Goal: Task Accomplishment & Management: Complete application form

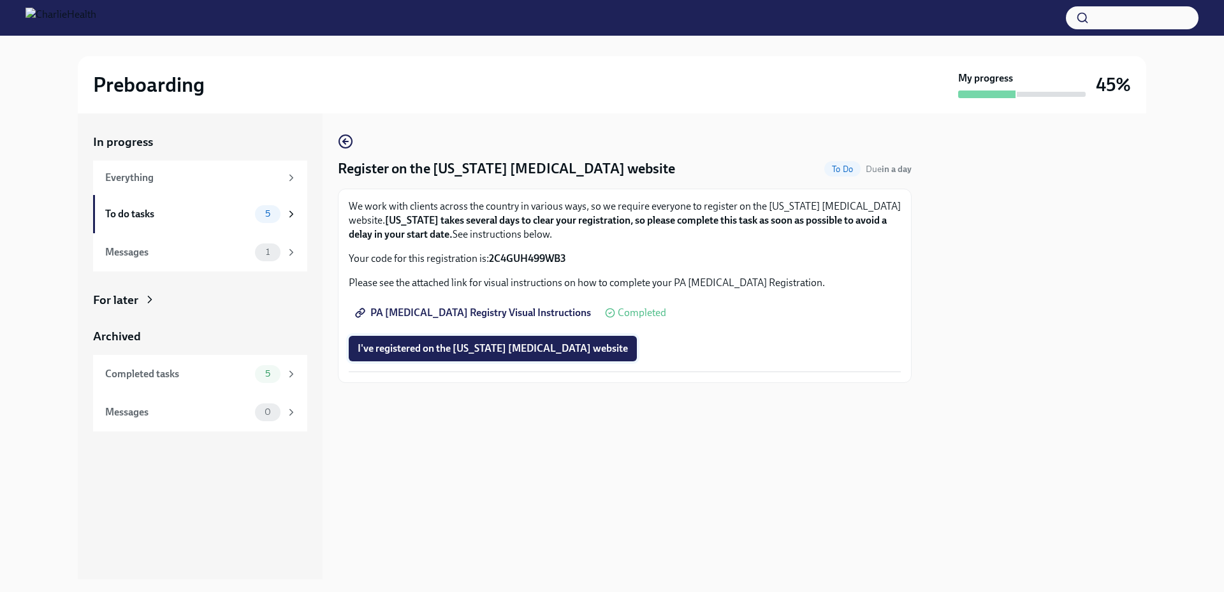
click at [442, 351] on span "I've registered on the [US_STATE] [MEDICAL_DATA] website" at bounding box center [493, 348] width 270 height 13
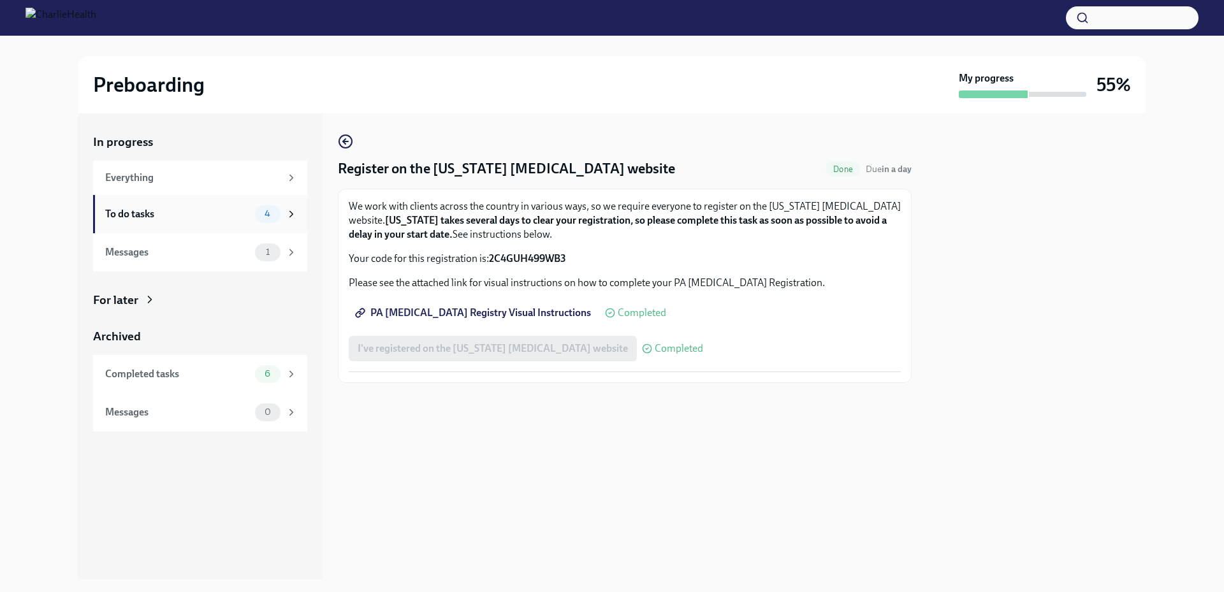
click at [154, 221] on div "To do tasks 4" at bounding box center [201, 214] width 192 height 18
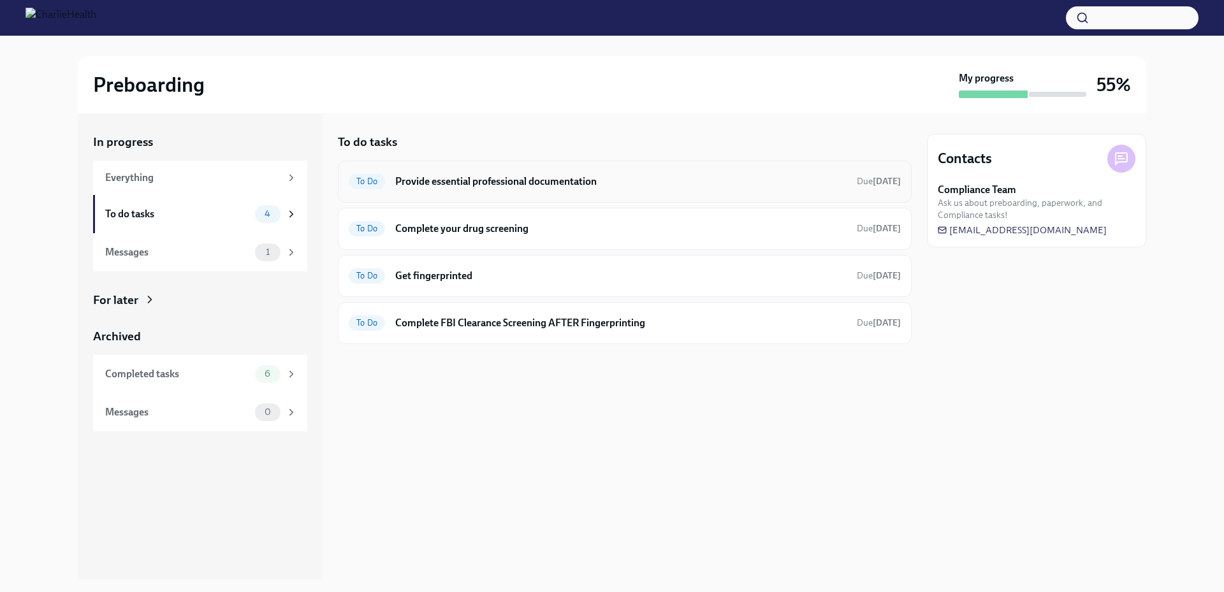
click at [492, 180] on h6 "Provide essential professional documentation" at bounding box center [620, 182] width 451 height 14
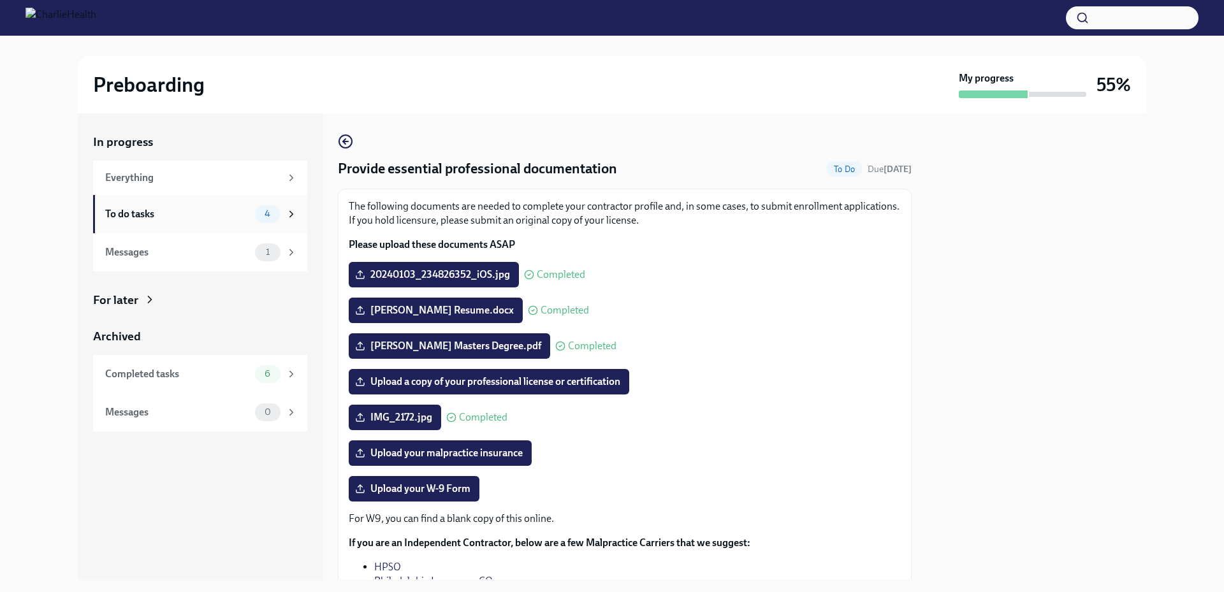
click at [169, 213] on div "To do tasks" at bounding box center [177, 214] width 145 height 14
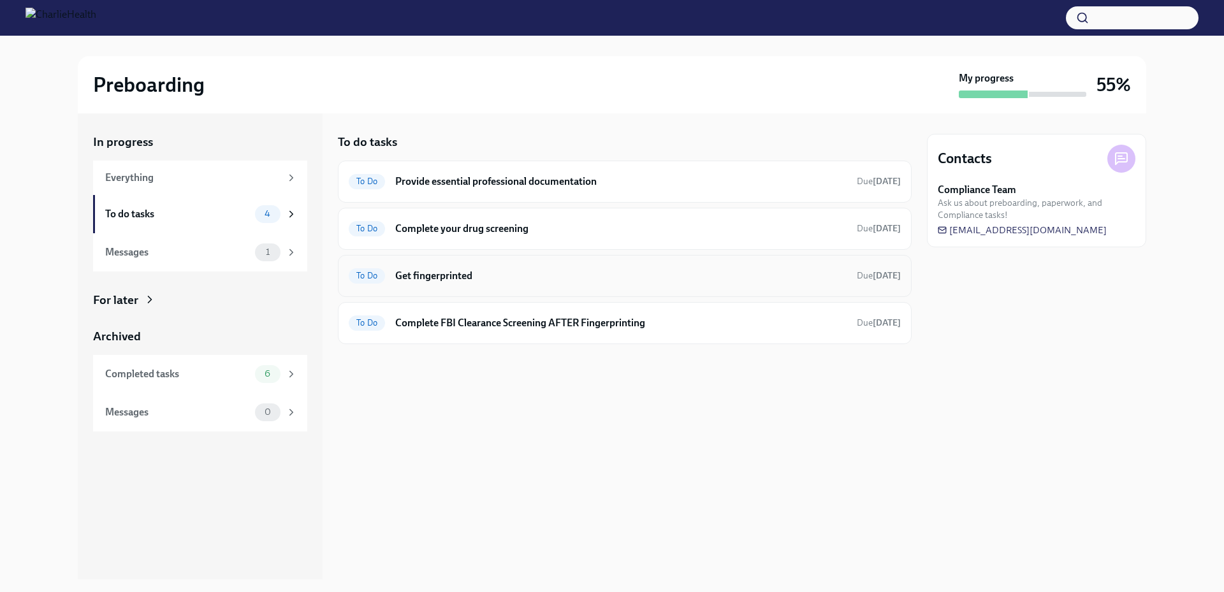
click at [505, 277] on h6 "Get fingerprinted" at bounding box center [620, 276] width 451 height 14
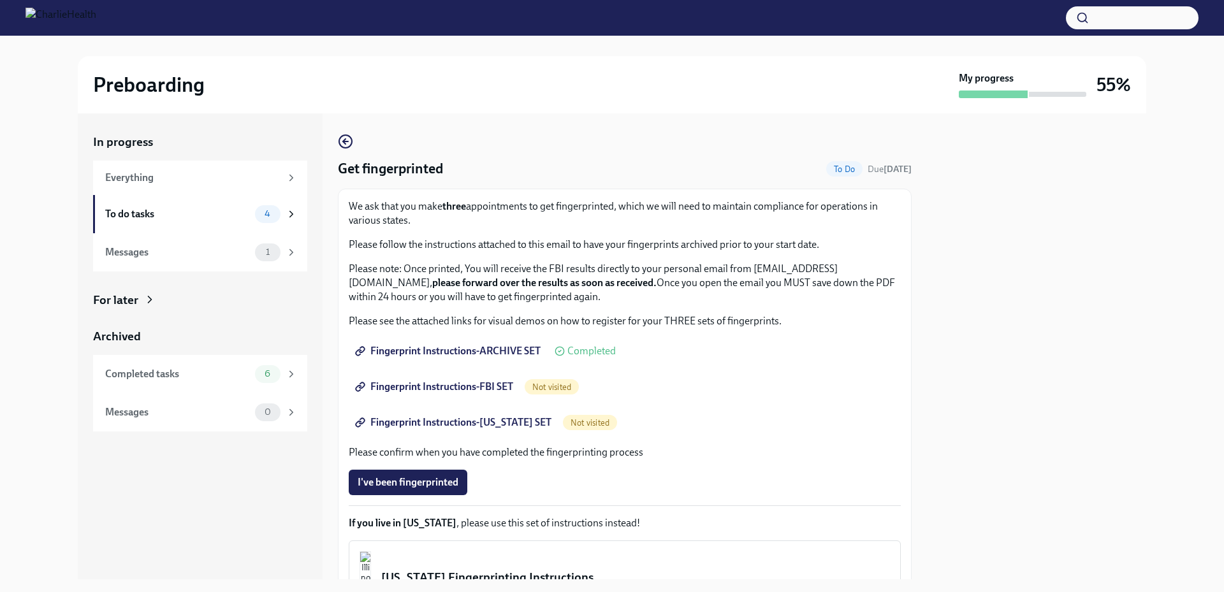
click at [463, 383] on span "Fingerprint Instructions-FBI SET" at bounding box center [436, 387] width 156 height 13
click at [480, 422] on span "Fingerprint Instructions-[US_STATE] SET" at bounding box center [455, 422] width 194 height 13
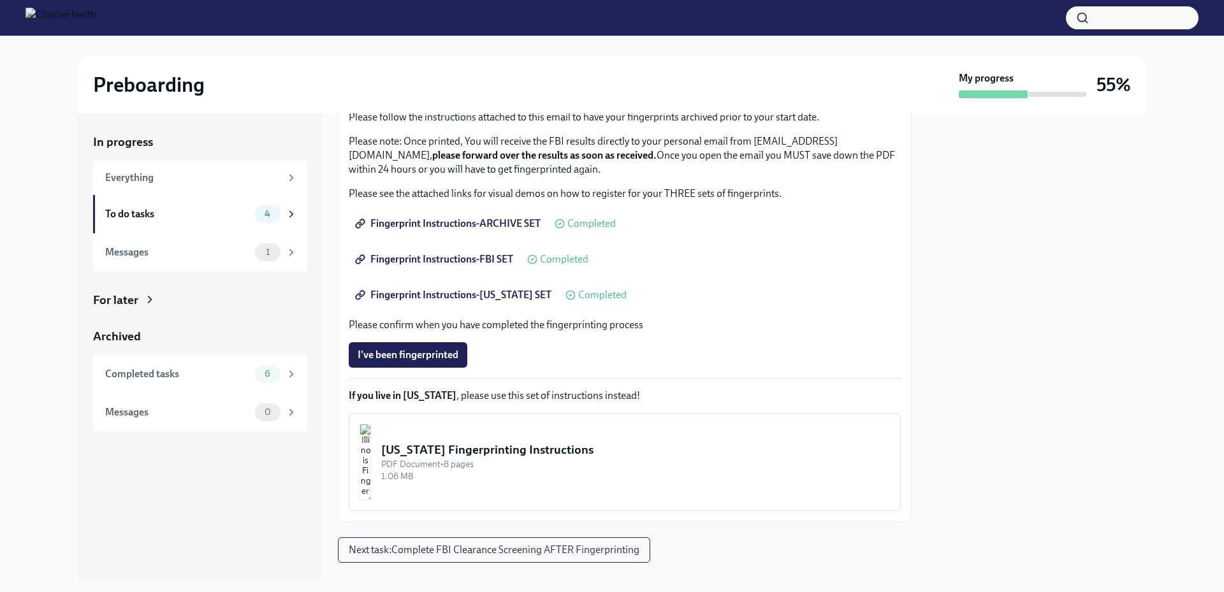
scroll to position [152, 0]
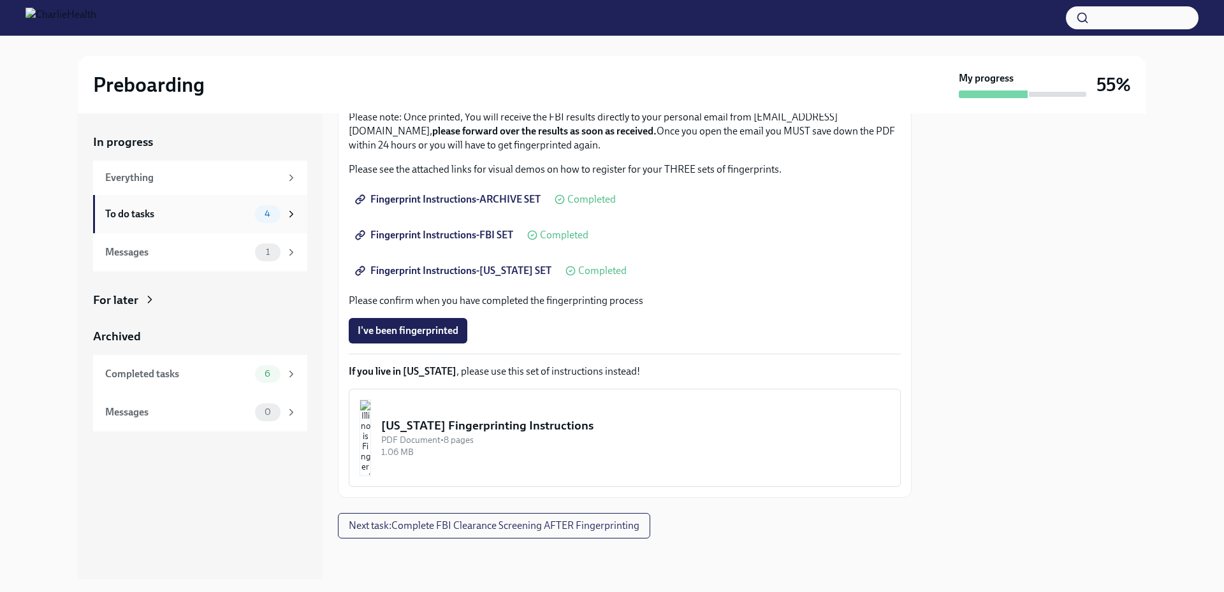
click at [159, 211] on div "To do tasks" at bounding box center [177, 214] width 145 height 14
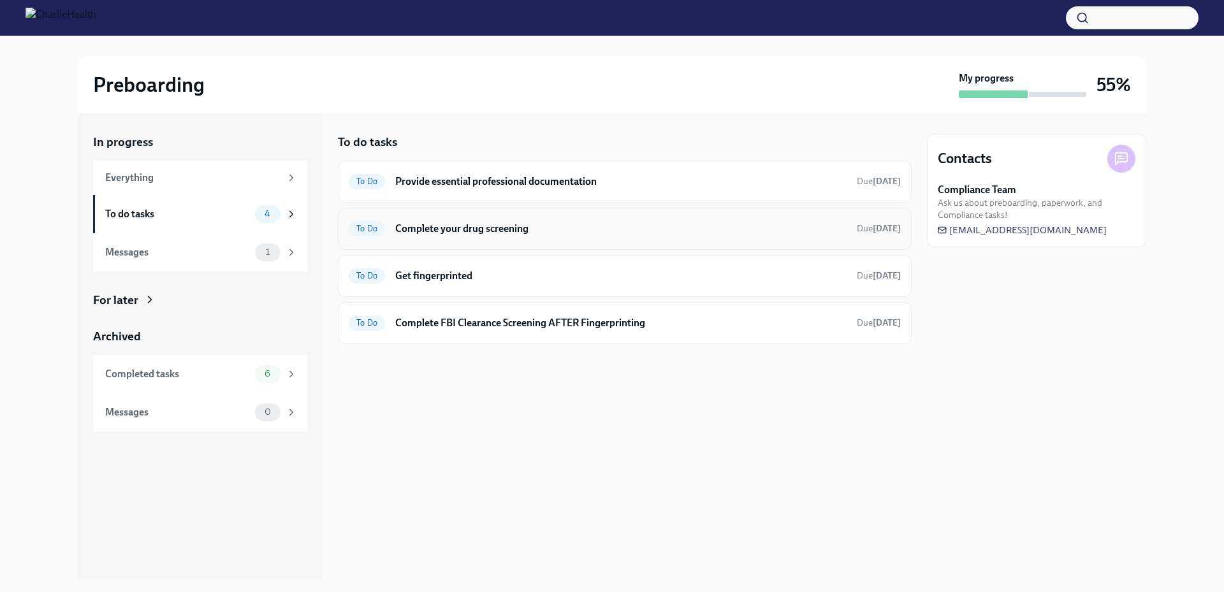
click at [490, 231] on h6 "Complete your drug screening" at bounding box center [620, 229] width 451 height 14
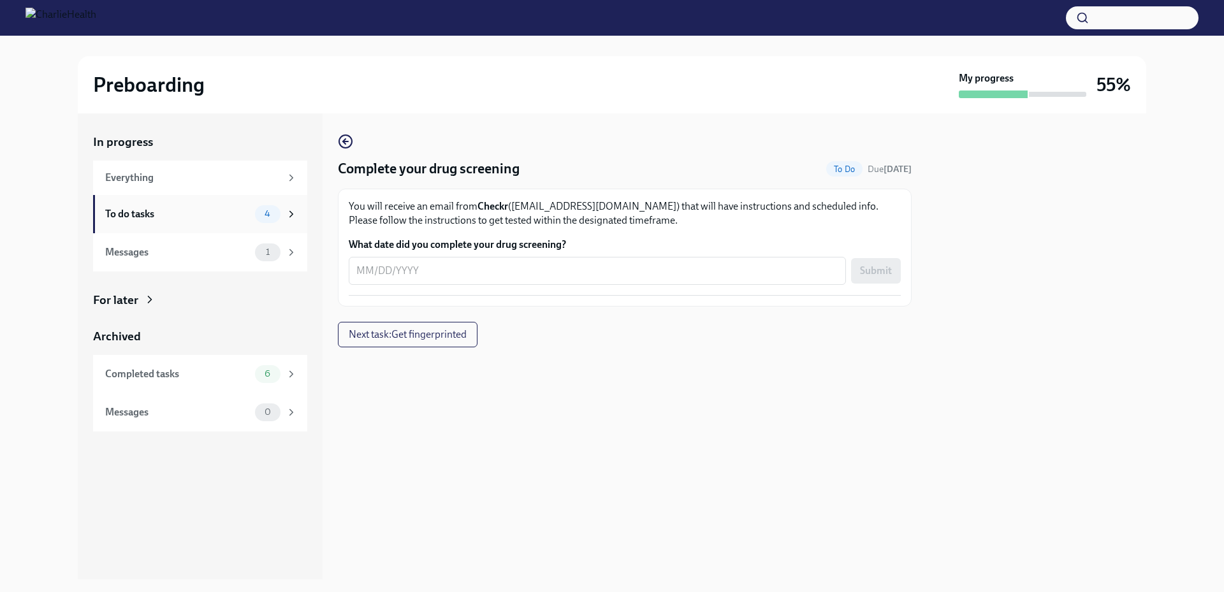
click at [168, 209] on div "To do tasks" at bounding box center [177, 214] width 145 height 14
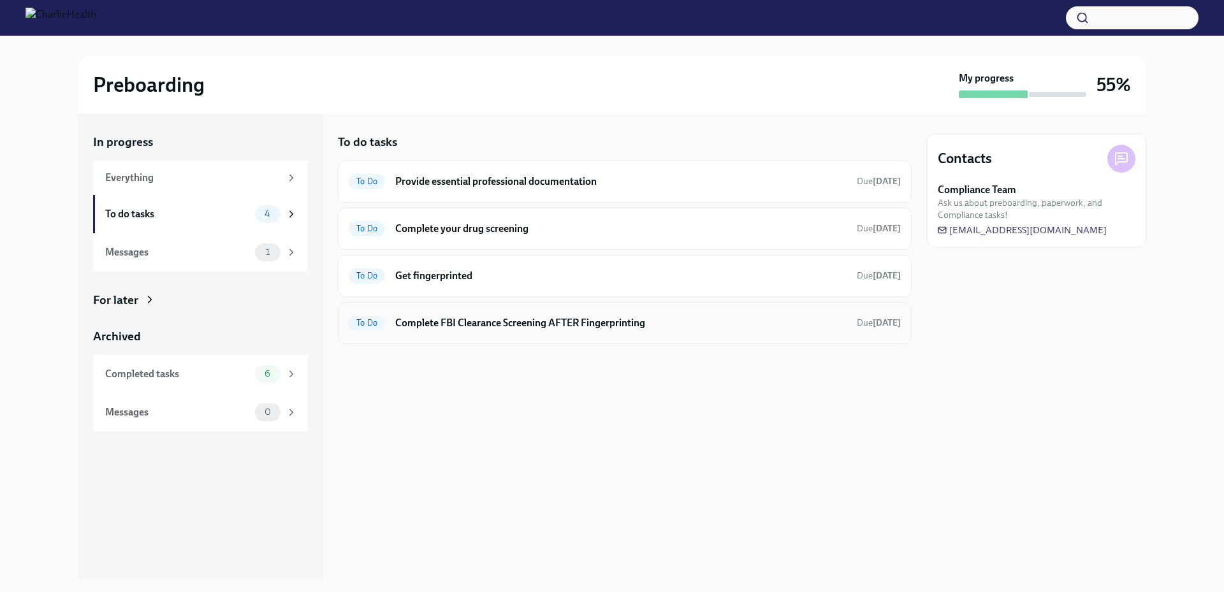
click at [469, 324] on h6 "Complete FBI Clearance Screening AFTER Fingerprinting" at bounding box center [620, 323] width 451 height 14
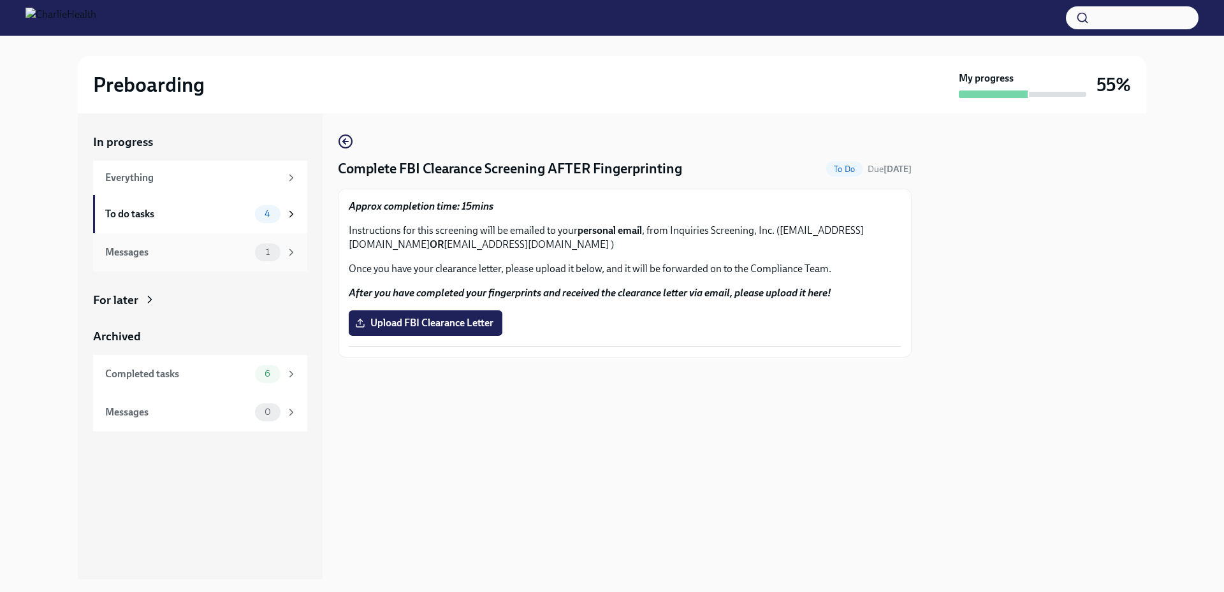
click at [146, 259] on div "Messages 1" at bounding box center [201, 253] width 192 height 18
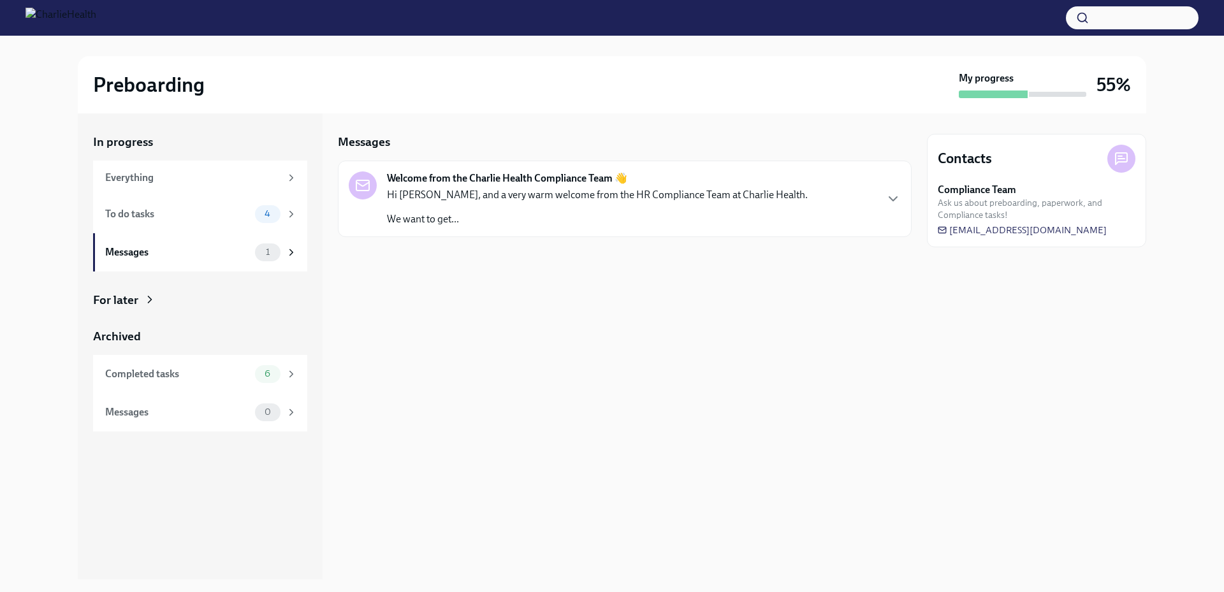
click at [518, 196] on p "Hi [PERSON_NAME], and a very warm welcome from the HR Compliance Team at Charli…" at bounding box center [597, 195] width 421 height 14
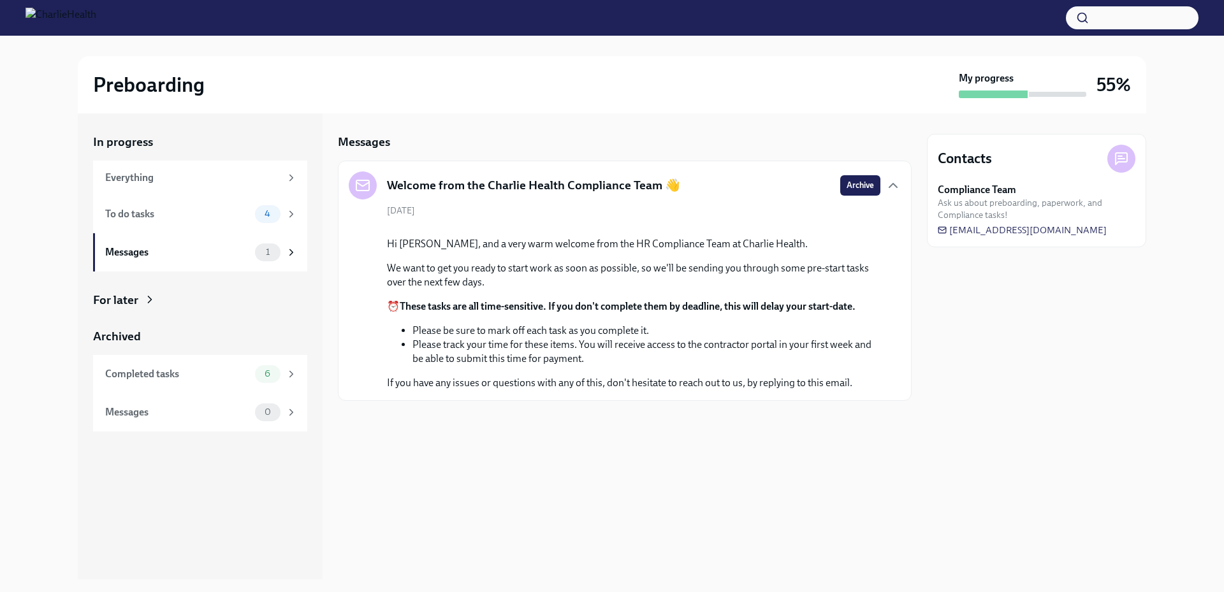
scroll to position [1, 0]
click at [158, 370] on div "Completed tasks" at bounding box center [177, 374] width 145 height 14
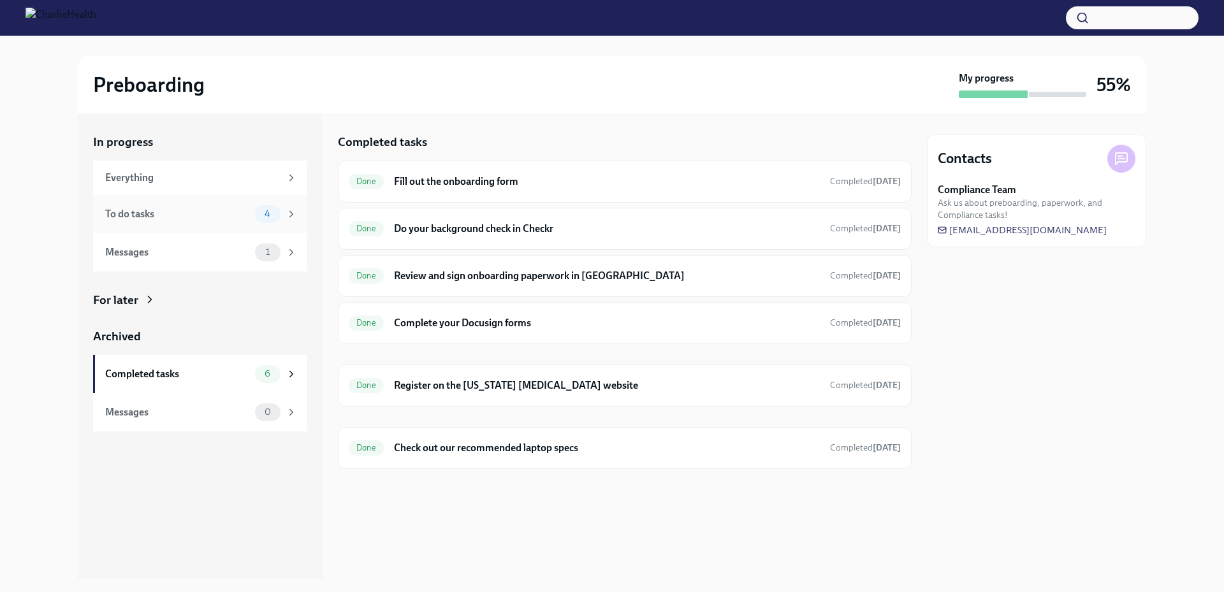
click at [165, 215] on div "To do tasks" at bounding box center [177, 214] width 145 height 14
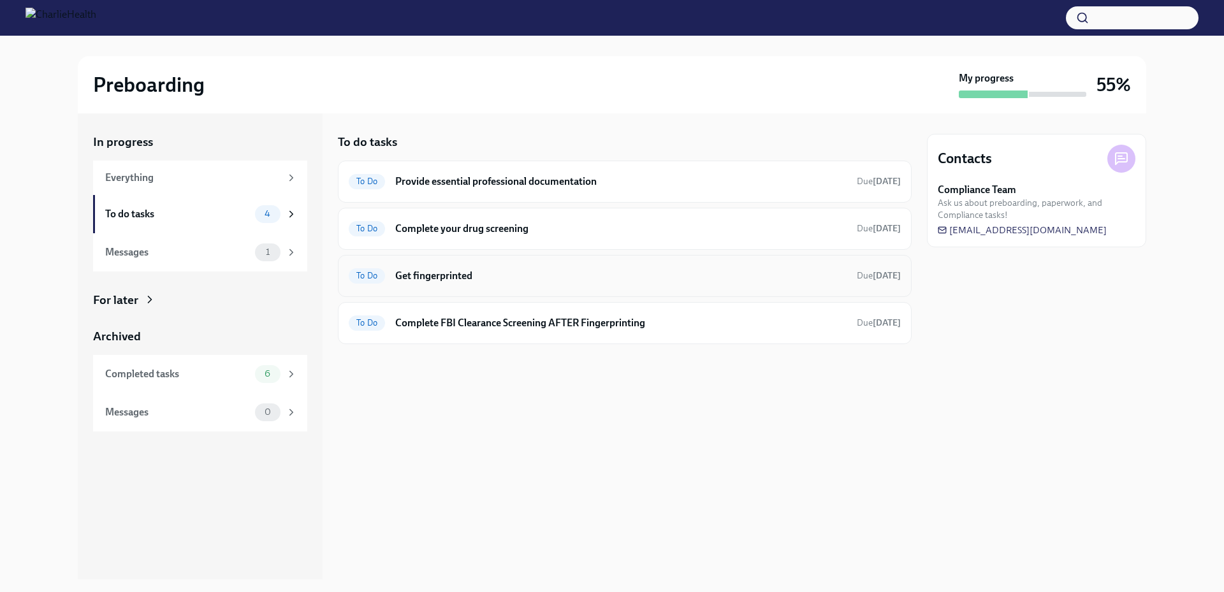
click at [434, 276] on h6 "Get fingerprinted" at bounding box center [620, 276] width 451 height 14
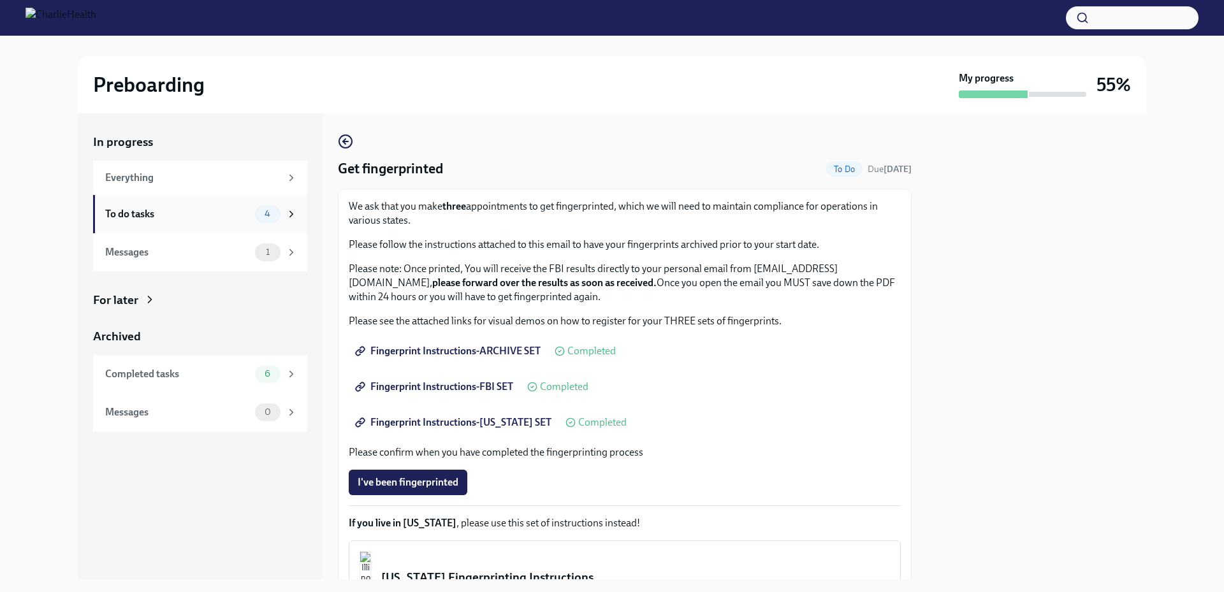
click at [177, 214] on div "To do tasks" at bounding box center [177, 214] width 145 height 14
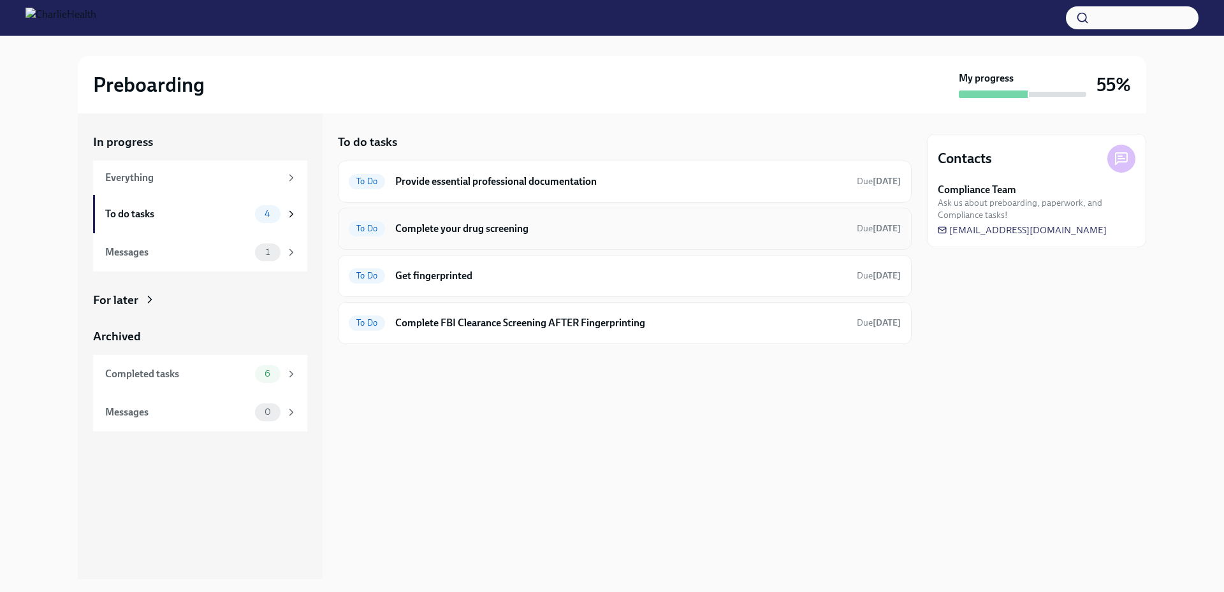
click at [498, 235] on h6 "Complete your drug screening" at bounding box center [620, 229] width 451 height 14
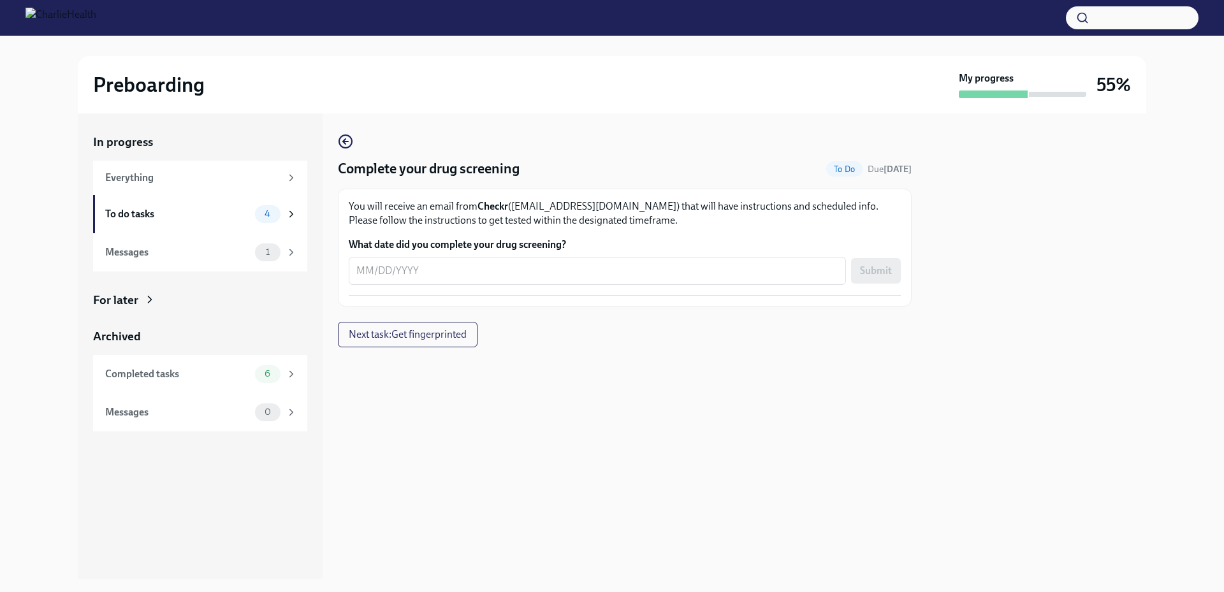
click at [1195, 123] on div "In progress Everything To do tasks 4 Messages 1 For later Archived Completed ta…" at bounding box center [611, 346] width 1183 height 466
